Goal: Information Seeking & Learning: Find contact information

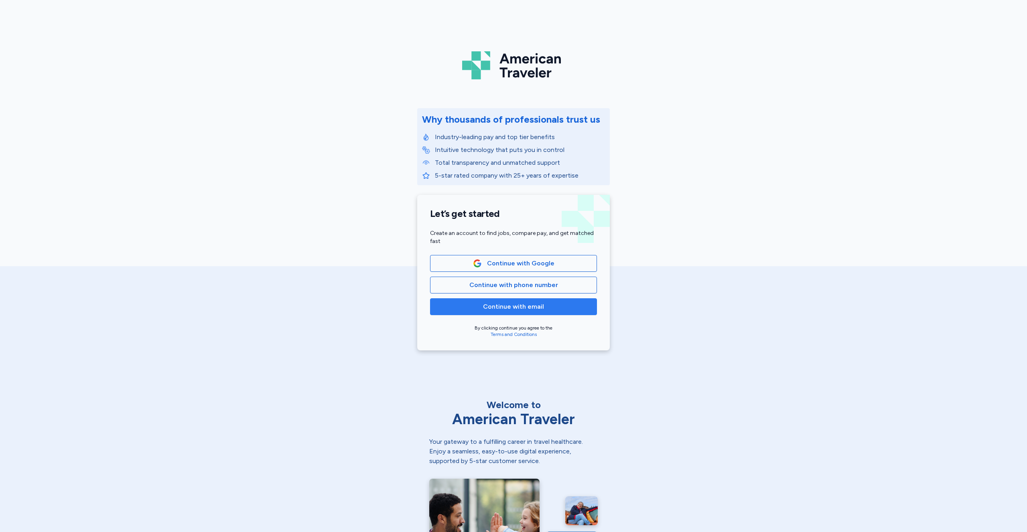
click at [554, 308] on span "Continue with email" at bounding box center [513, 307] width 153 height 10
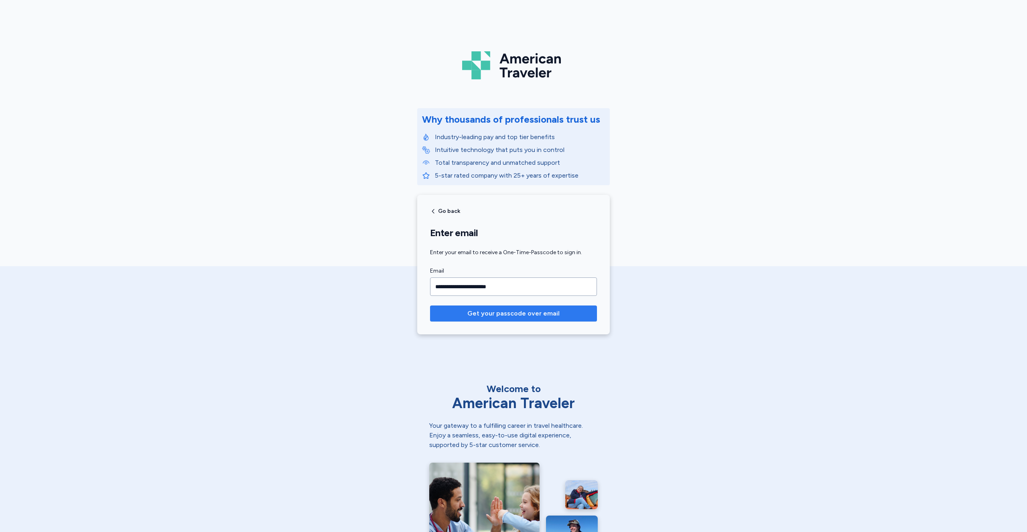
type input "**********"
click at [540, 312] on span "Get your passcode over email" at bounding box center [513, 314] width 92 height 10
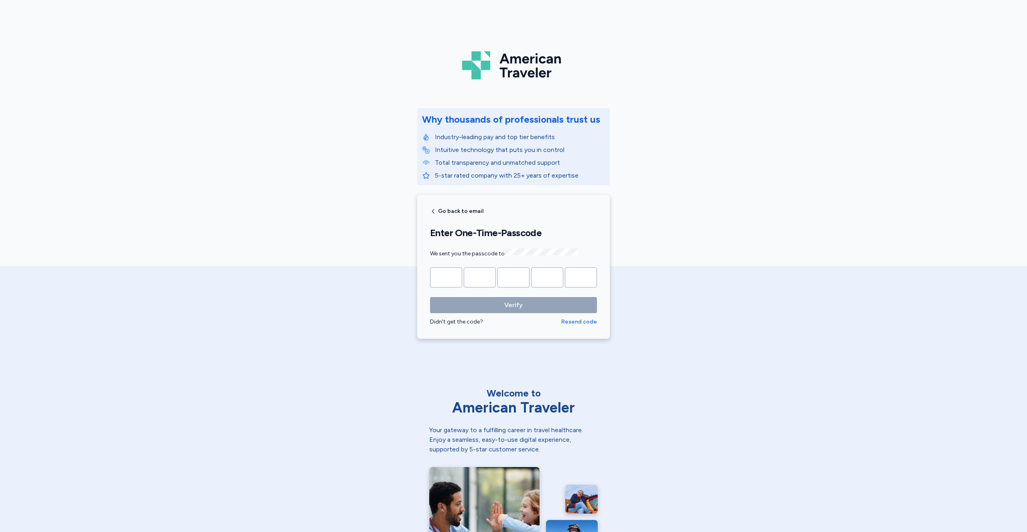
click at [588, 321] on span "Resend code" at bounding box center [579, 322] width 36 height 8
click at [448, 280] on input "Please enter OTP character 1" at bounding box center [446, 278] width 32 height 20
type input "*"
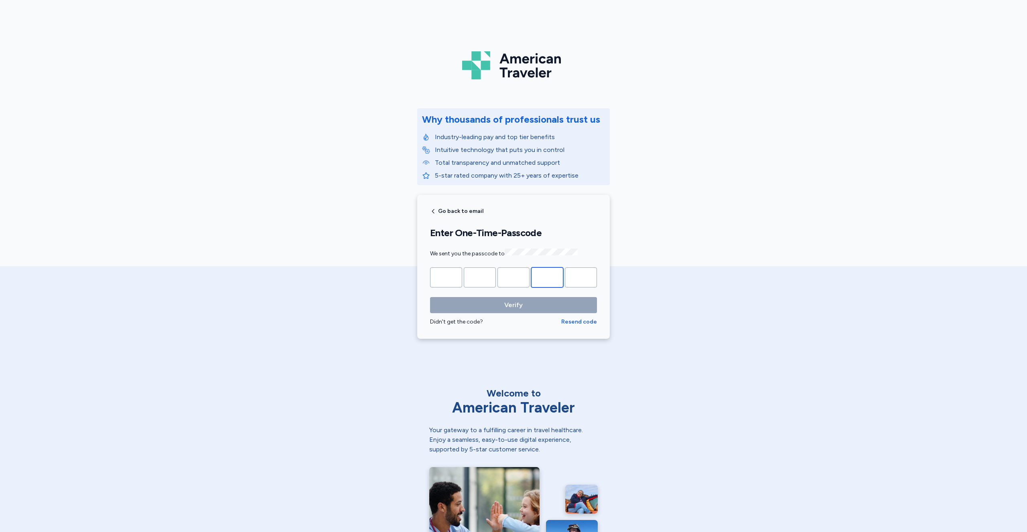
type input "*"
click at [515, 301] on span "Verify" at bounding box center [513, 305] width 18 height 10
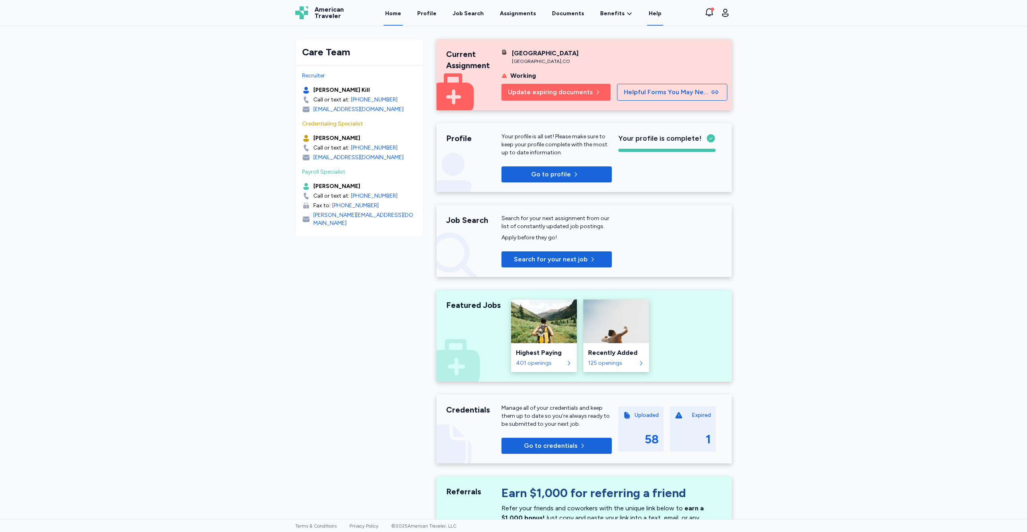
click at [647, 13] on link "Help" at bounding box center [655, 13] width 16 height 25
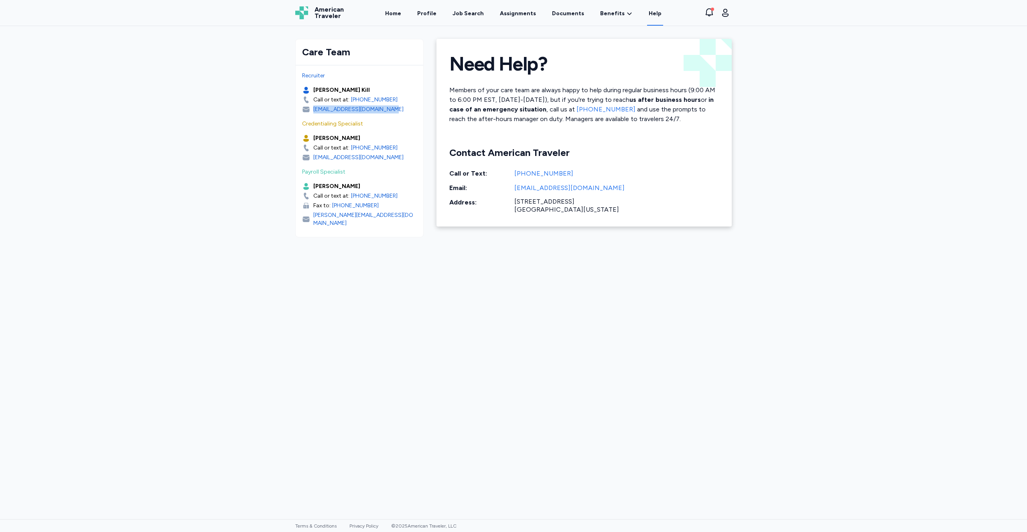
drag, startPoint x: 388, startPoint y: 112, endPoint x: 314, endPoint y: 110, distance: 73.8
click at [314, 110] on div "[EMAIL_ADDRESS][DOMAIN_NAME]" at bounding box center [359, 110] width 115 height 8
copy div "[EMAIL_ADDRESS][DOMAIN_NAME]"
drag, startPoint x: 512, startPoint y: 201, endPoint x: 615, endPoint y: 201, distance: 102.7
click at [615, 201] on div "Call or Text: [PHONE_NUMBER] Email: [EMAIL_ADDRESS][DOMAIN_NAME] Address: [STRE…" at bounding box center [584, 191] width 270 height 45
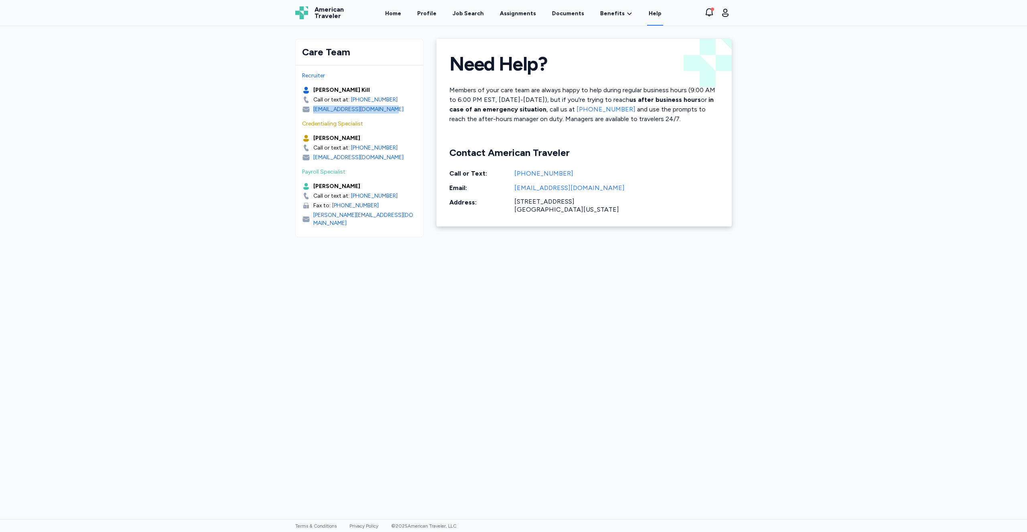
copy div "[STREET_ADDRESS]"
drag, startPoint x: 516, startPoint y: 210, endPoint x: 546, endPoint y: 211, distance: 30.1
click at [546, 211] on div "[GEOGRAPHIC_DATA][US_STATE]" at bounding box center [616, 210] width 205 height 8
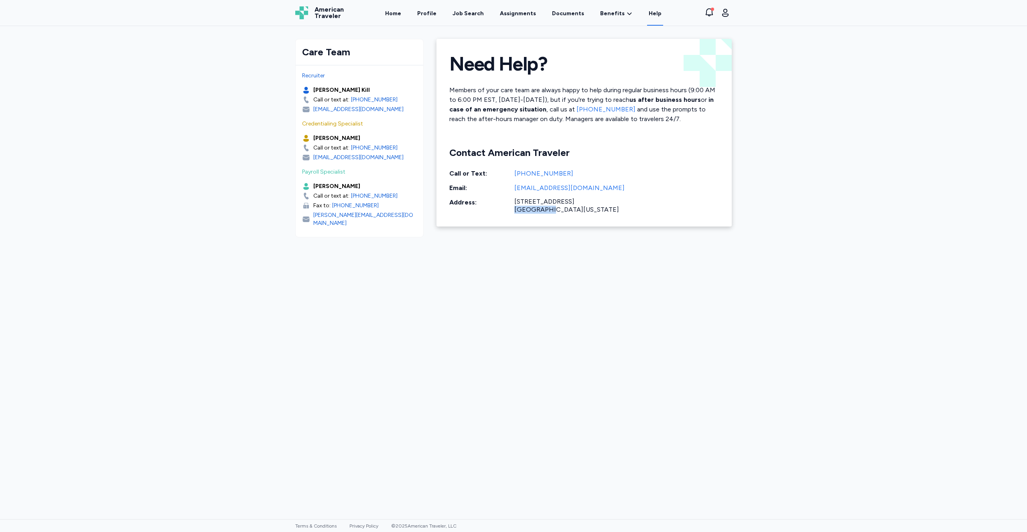
copy div "Boca Raton"
drag, startPoint x: 552, startPoint y: 210, endPoint x: 588, endPoint y: 211, distance: 36.9
click at [588, 211] on div "[GEOGRAPHIC_DATA][US_STATE]" at bounding box center [616, 210] width 205 height 8
copy div "[US_STATE] 33432"
